Goal: Information Seeking & Learning: Learn about a topic

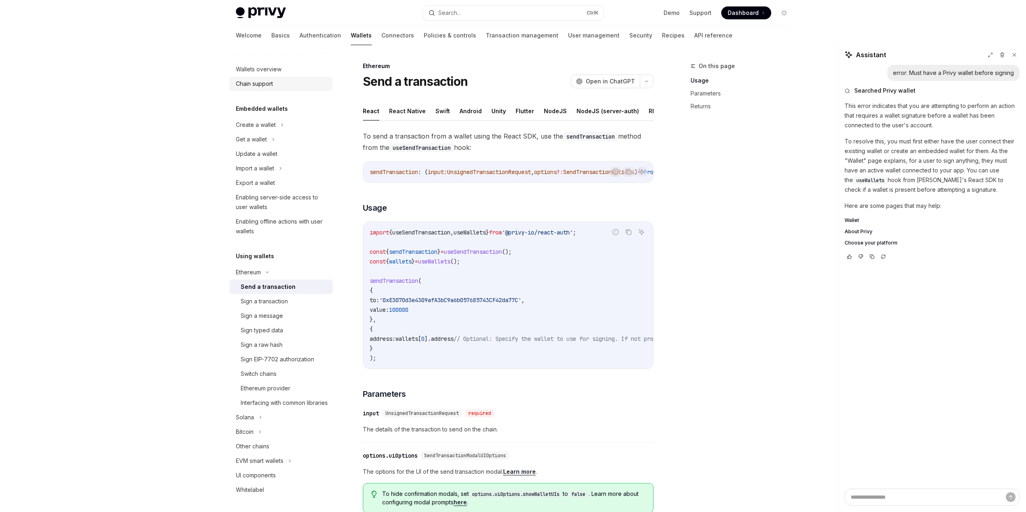
click at [282, 83] on div "Chain support" at bounding box center [282, 84] width 92 height 10
type textarea "*"
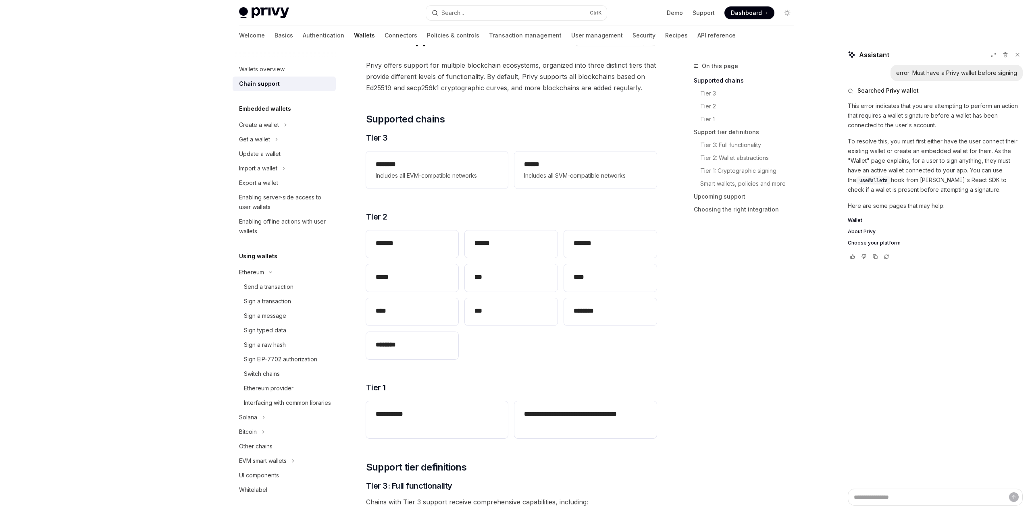
scroll to position [40, 0]
click at [500, 14] on button "Search... Ctrl K" at bounding box center [513, 13] width 181 height 15
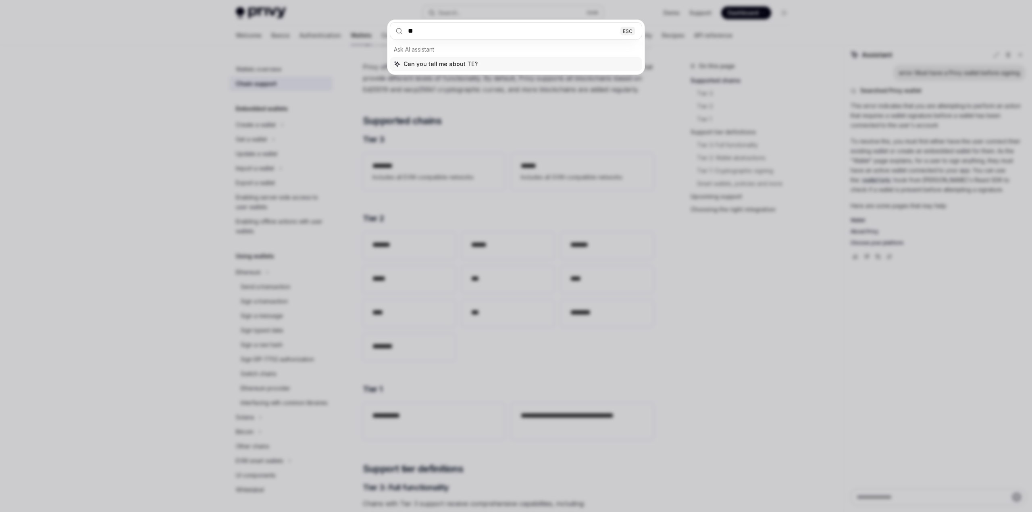
type input "***"
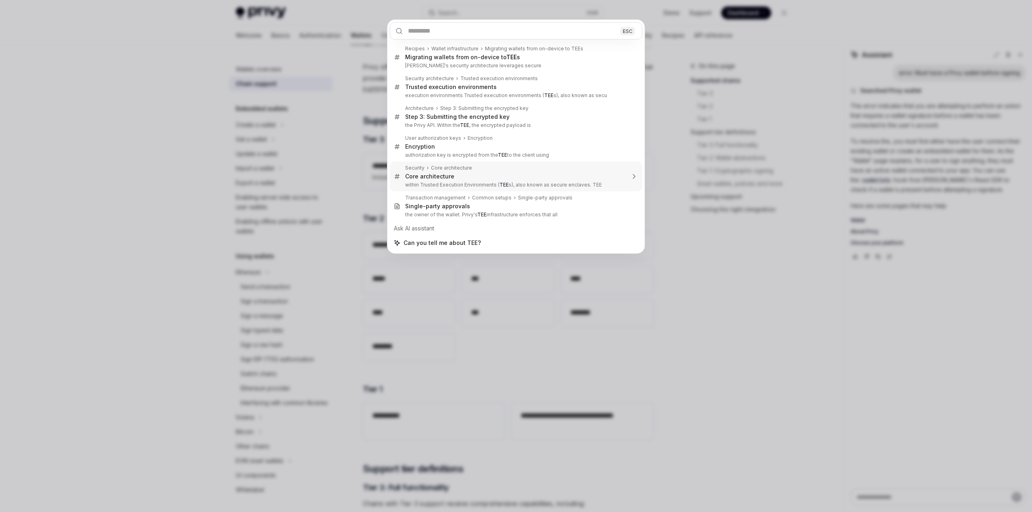
type textarea "*"
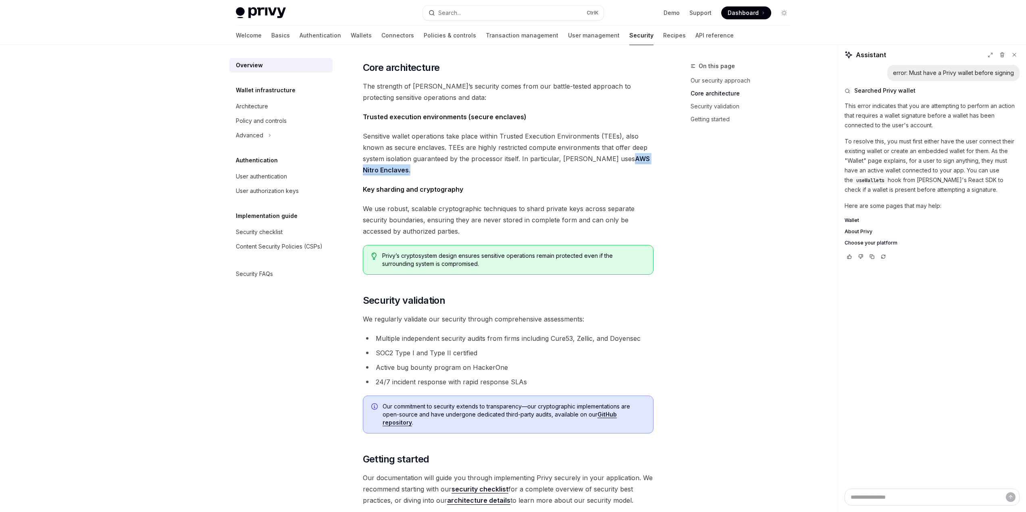
drag, startPoint x: 594, startPoint y: 158, endPoint x: 598, endPoint y: 164, distance: 8.2
click at [598, 164] on span "Sensitive wallet operations take place within Trusted Execution Environments (T…" at bounding box center [508, 153] width 291 height 45
copy span "AWS Nitro Enclaves ."
click at [448, 173] on span "Sensitive wallet operations take place within Trusted Execution Environments (T…" at bounding box center [508, 153] width 291 height 45
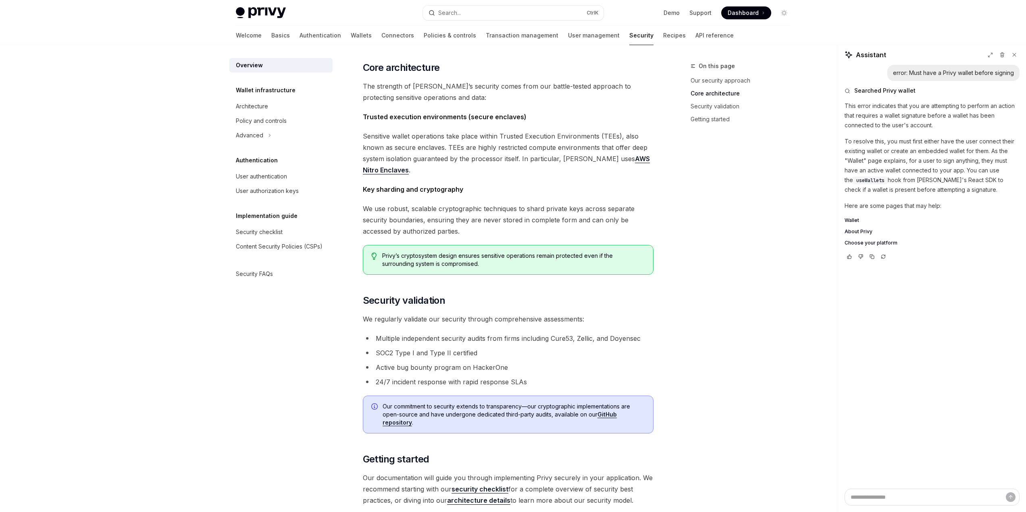
click at [391, 172] on span "Sensitive wallet operations take place within Trusted Execution Environments (T…" at bounding box center [508, 153] width 291 height 45
drag, startPoint x: 391, startPoint y: 170, endPoint x: 595, endPoint y: 159, distance: 204.2
click at [595, 159] on span "Sensitive wallet operations take place within Trusted Execution Environments (T…" at bounding box center [508, 153] width 291 height 45
copy link "AWS Nitro Enclaves"
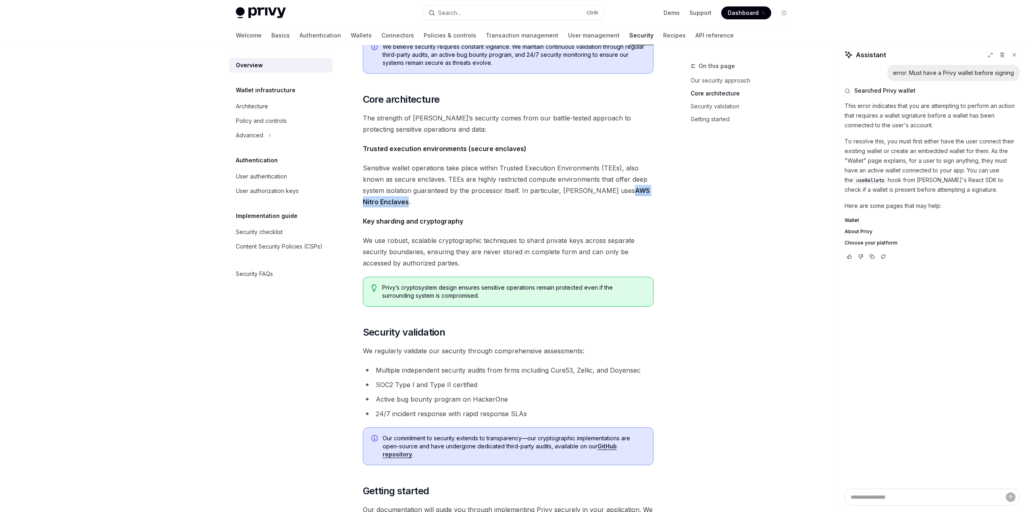
scroll to position [228, 0]
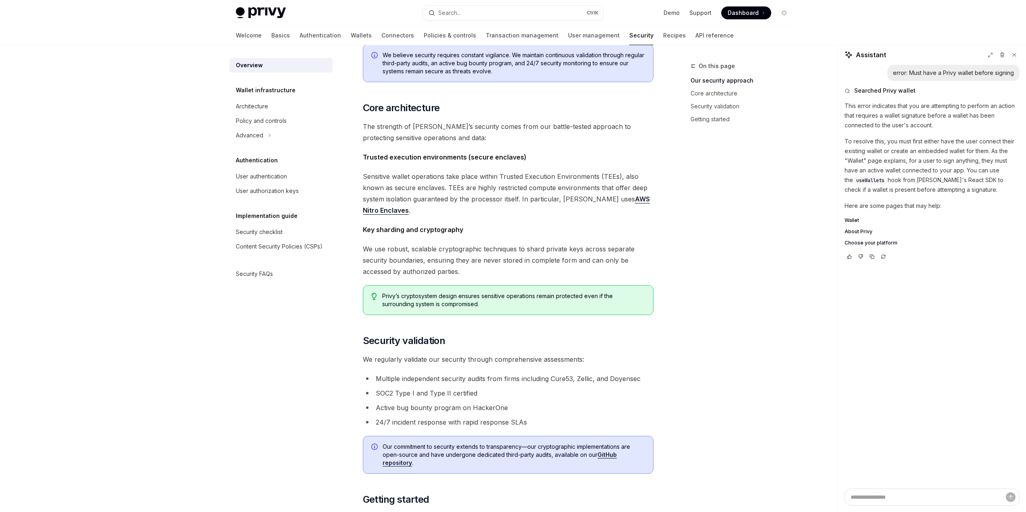
click at [566, 392] on li "SOC2 Type I and Type II certified" at bounding box center [508, 393] width 291 height 11
click at [424, 34] on link "Policies & controls" at bounding box center [450, 35] width 52 height 19
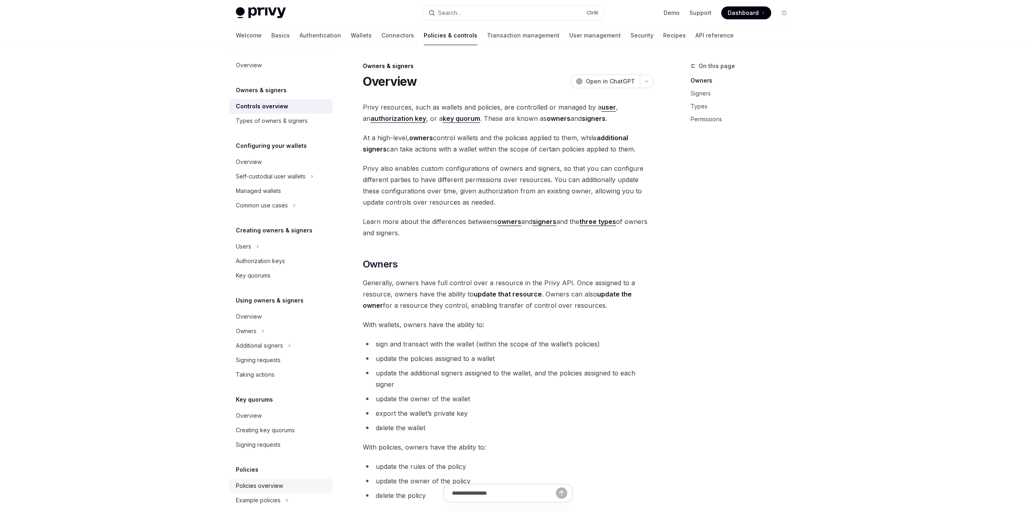
click at [253, 486] on div "Policies overview" at bounding box center [259, 486] width 47 height 10
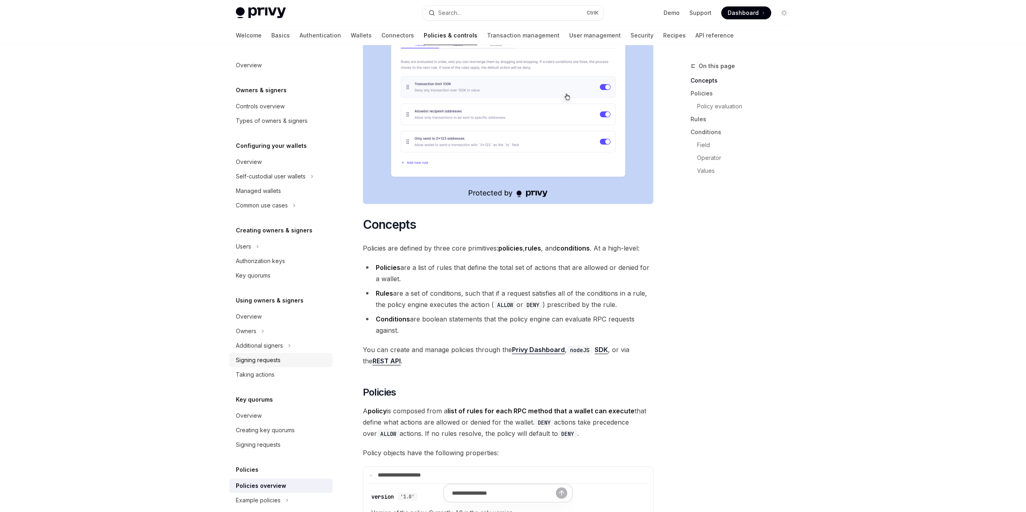
scroll to position [55, 0]
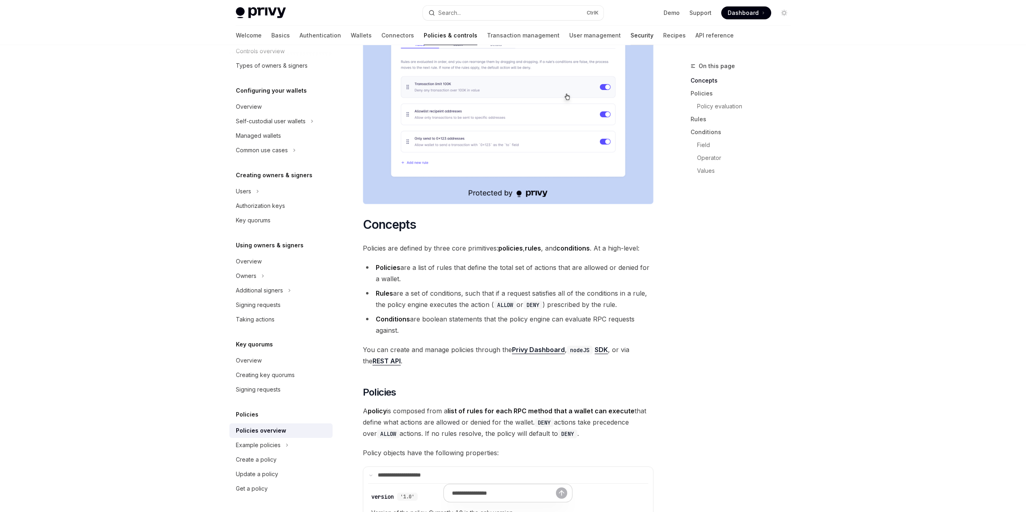
click at [630, 39] on link "Security" at bounding box center [641, 35] width 23 height 19
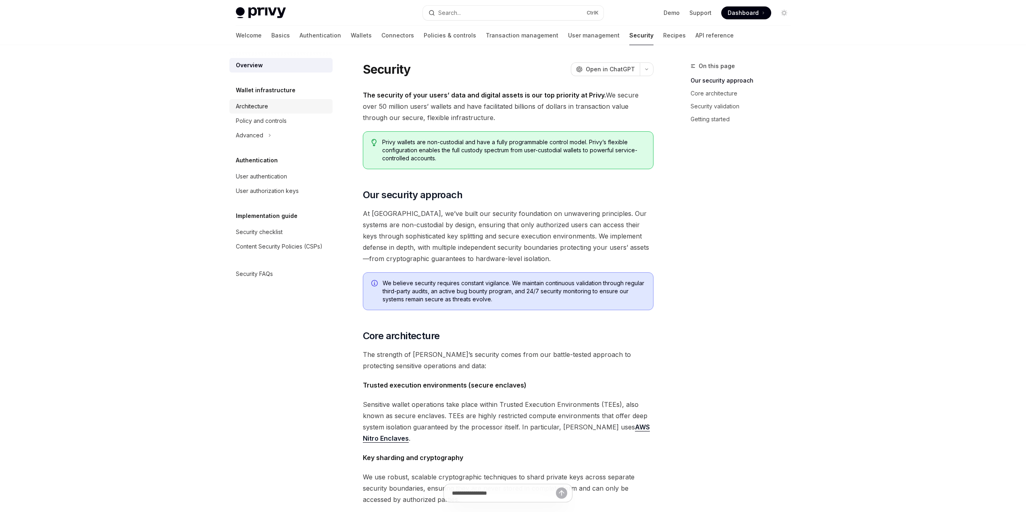
click at [266, 102] on div "Architecture" at bounding box center [252, 107] width 32 height 10
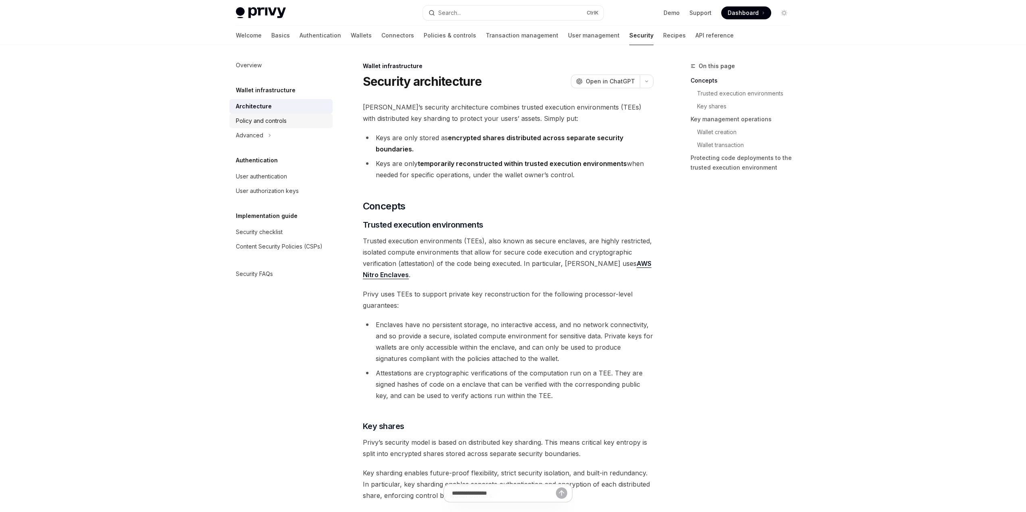
click at [262, 124] on div "Policy and controls" at bounding box center [261, 121] width 51 height 10
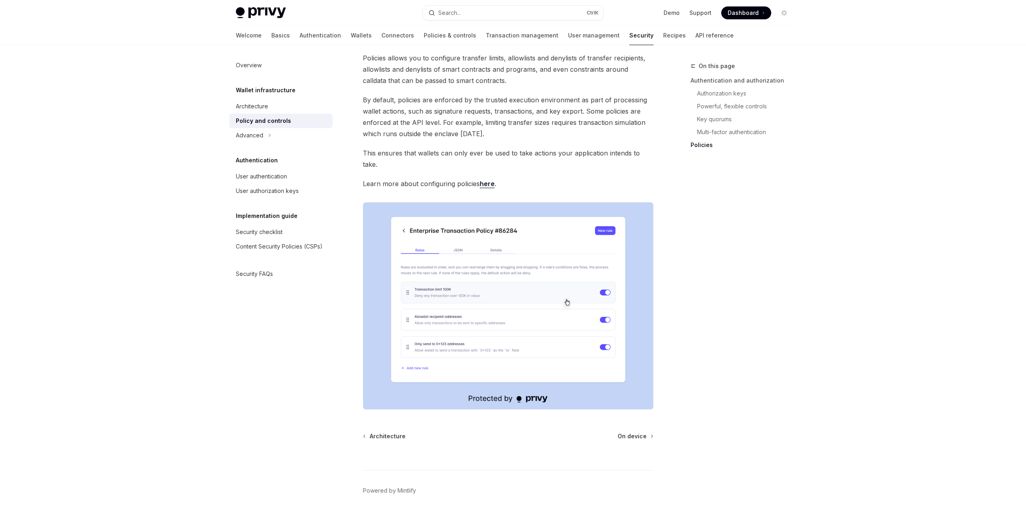
scroll to position [892, 0]
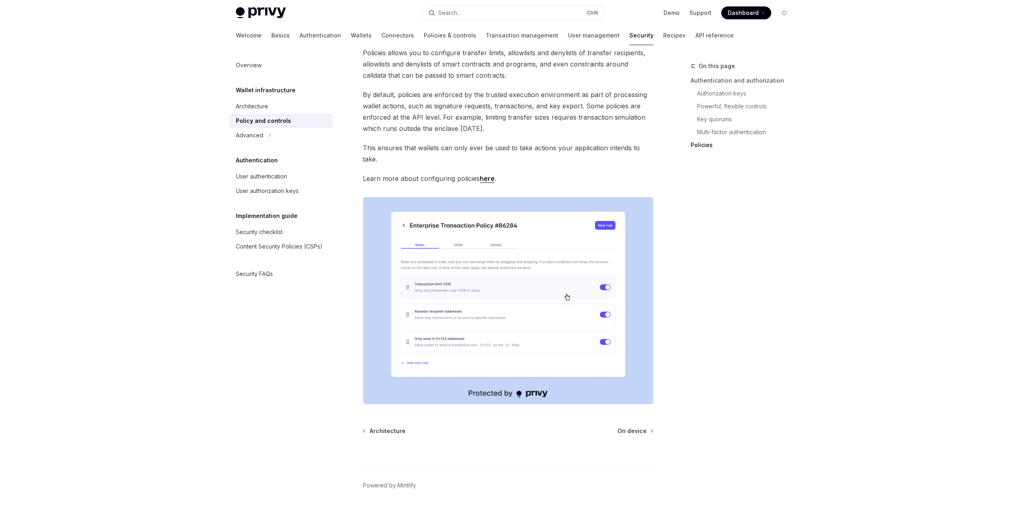
click at [265, 12] on img at bounding box center [261, 12] width 50 height 11
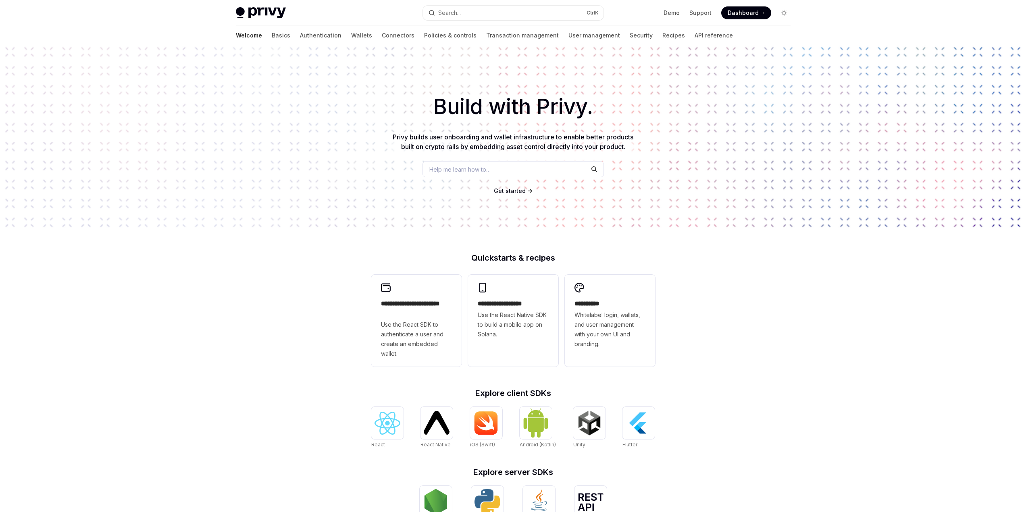
click at [271, 12] on img at bounding box center [261, 12] width 50 height 11
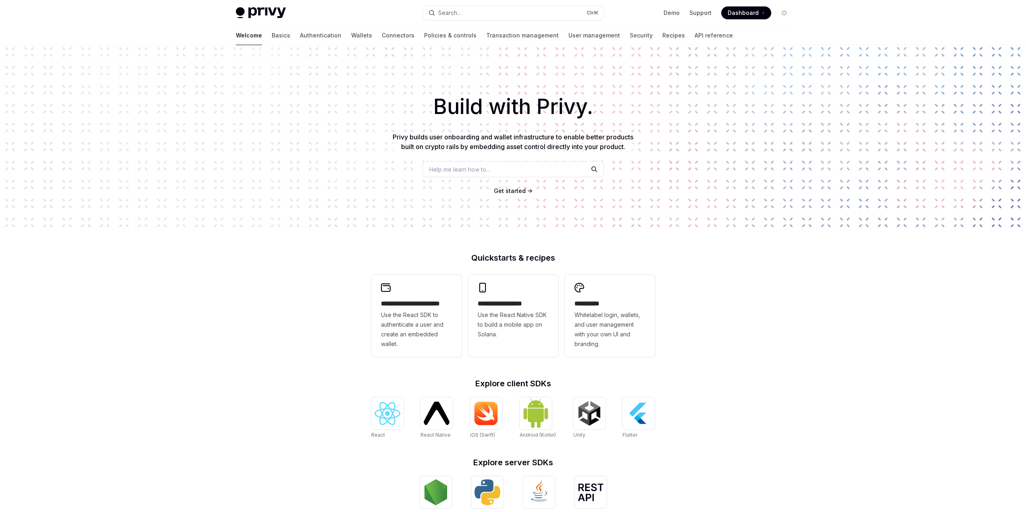
type textarea "*"
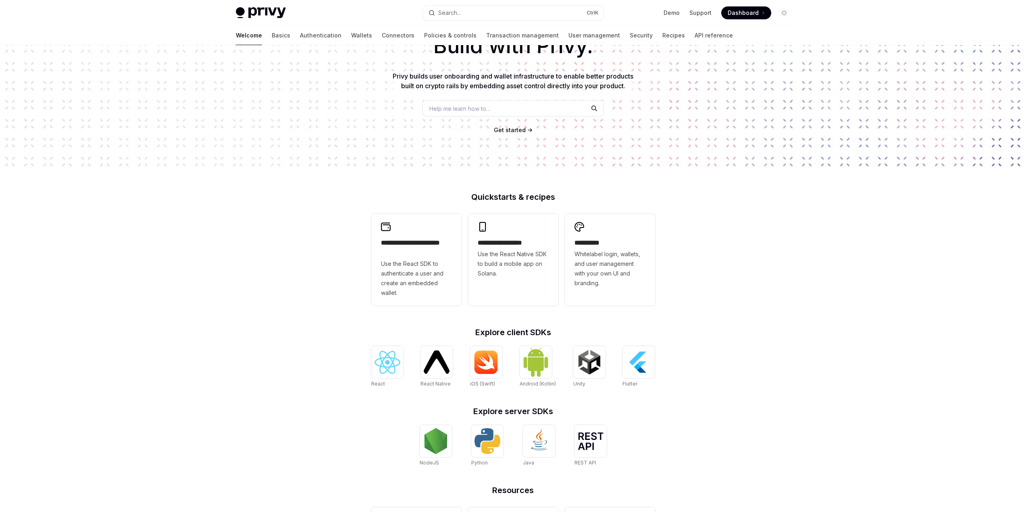
scroll to position [148, 0]
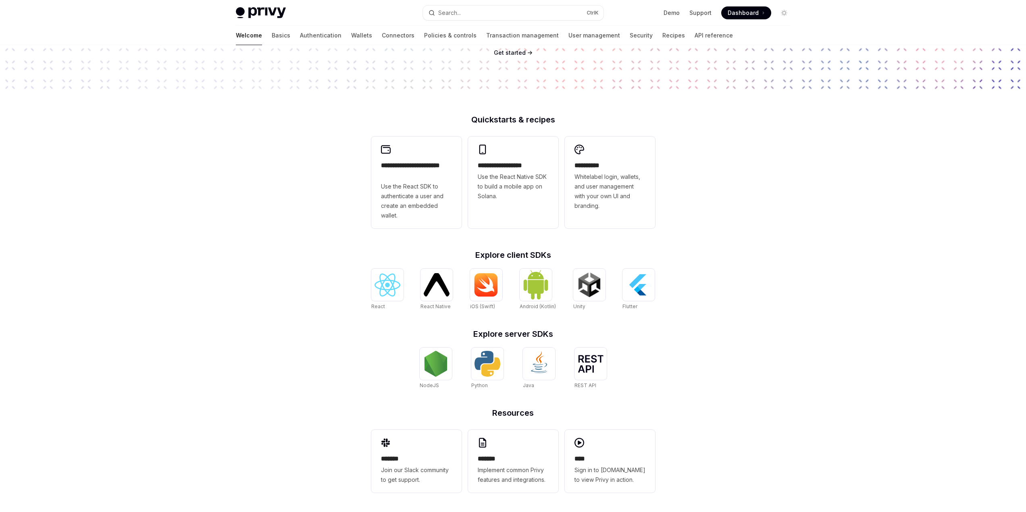
drag, startPoint x: 701, startPoint y: 164, endPoint x: 708, endPoint y: 361, distance: 197.2
click at [746, 14] on span "Dashboard" at bounding box center [742, 13] width 31 height 8
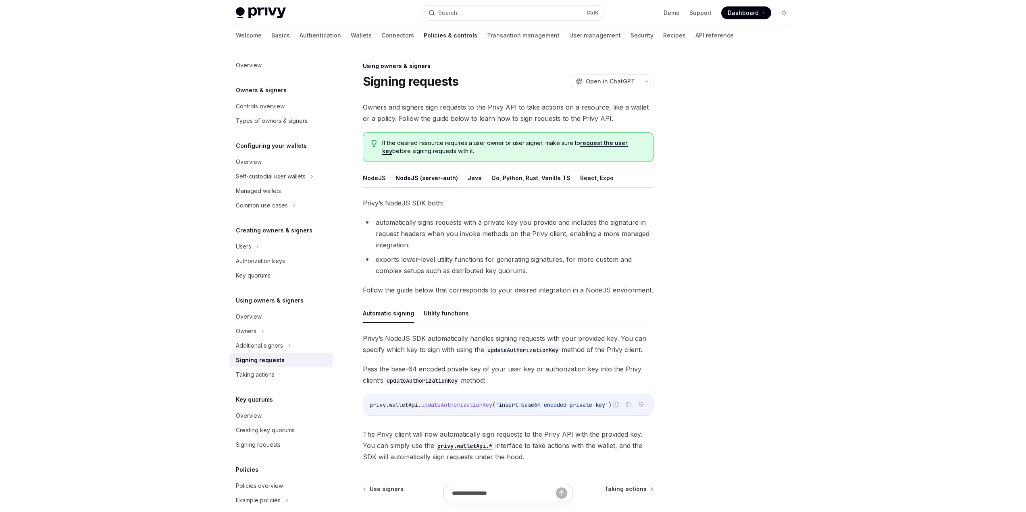
scroll to position [76, 0]
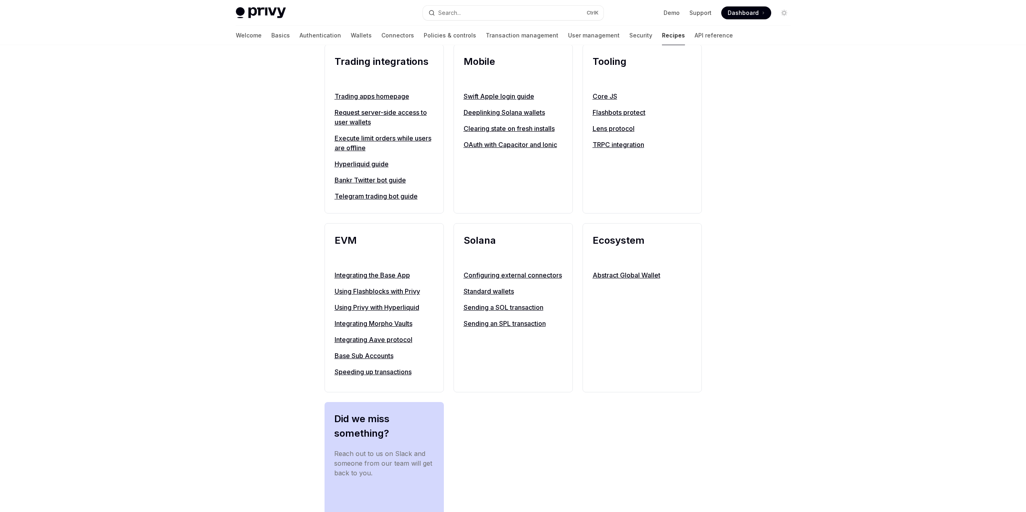
scroll to position [808, 0]
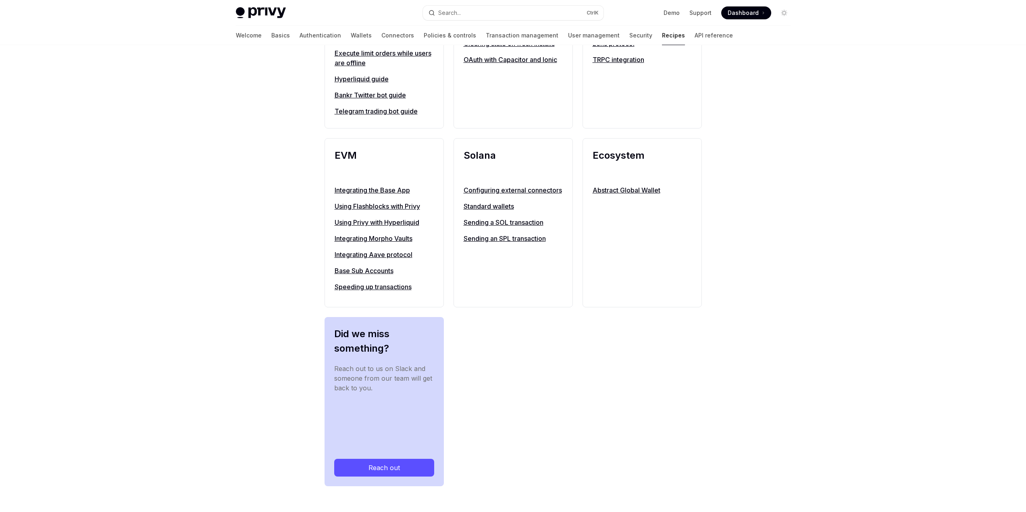
drag, startPoint x: 195, startPoint y: 99, endPoint x: 227, endPoint y: 341, distance: 244.6
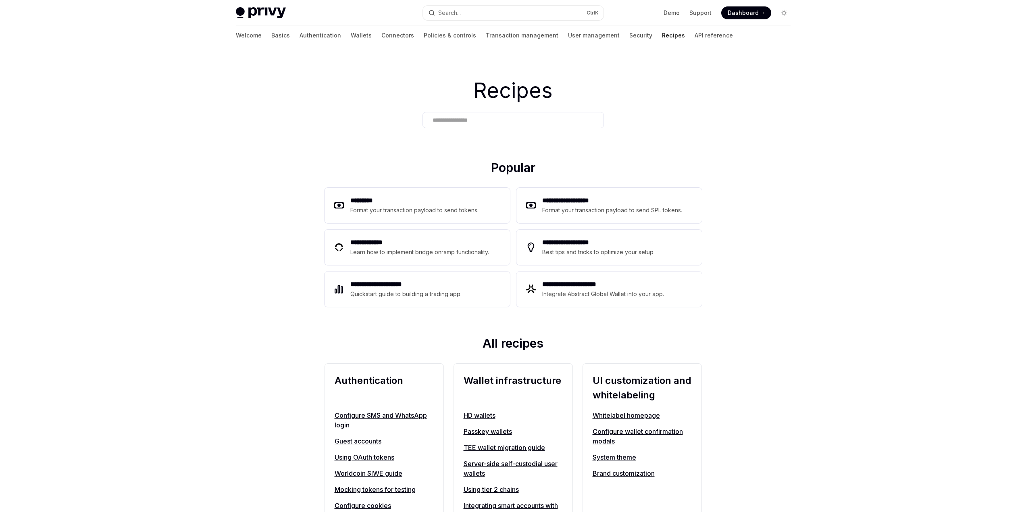
drag, startPoint x: 250, startPoint y: 338, endPoint x: 232, endPoint y: -1, distance: 340.2
click at [299, 37] on link "Authentication" at bounding box center [320, 35] width 42 height 19
type textarea "*"
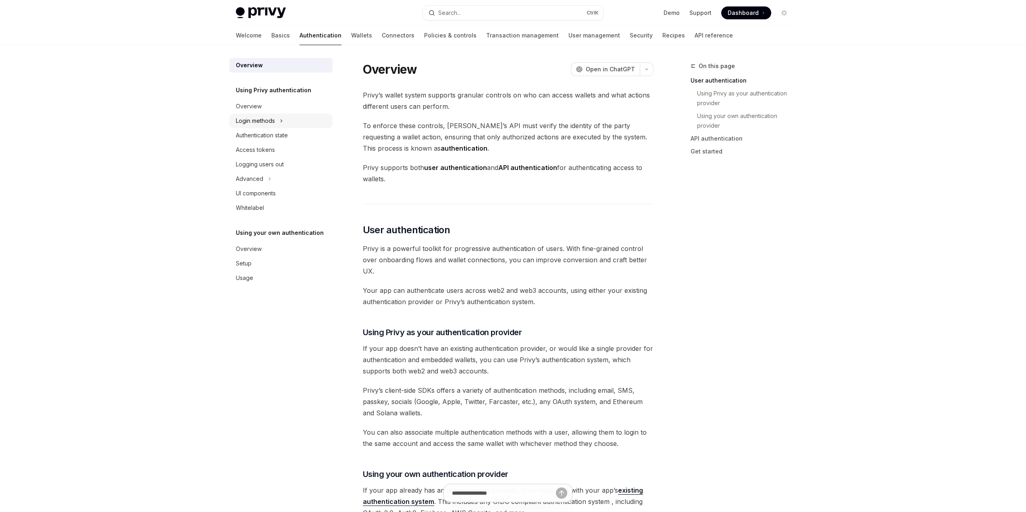
click at [277, 120] on div "Login methods" at bounding box center [280, 121] width 103 height 15
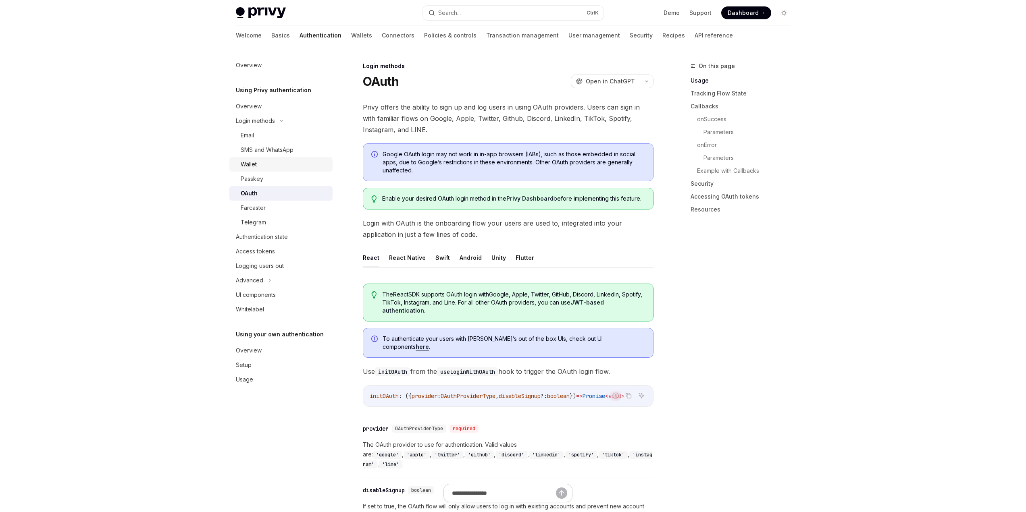
click at [253, 170] on link "Wallet" at bounding box center [280, 164] width 103 height 15
type textarea "*"
